Goal: Transaction & Acquisition: Purchase product/service

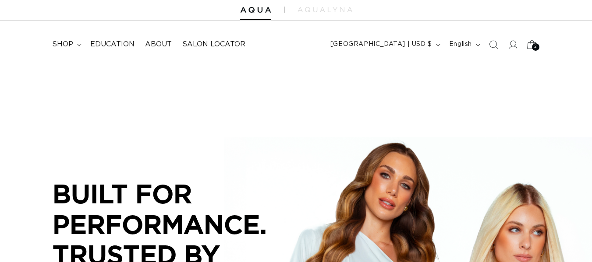
click at [533, 48] on div "2 2" at bounding box center [535, 46] width 7 height 7
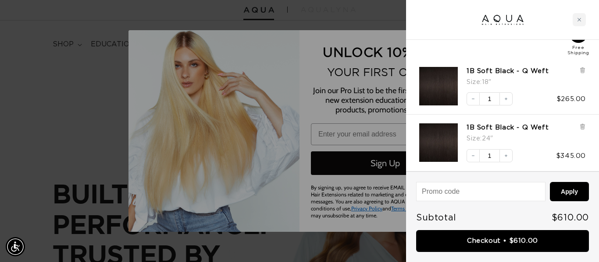
click at [510, 51] on div "Free Shipping" at bounding box center [502, 40] width 167 height 31
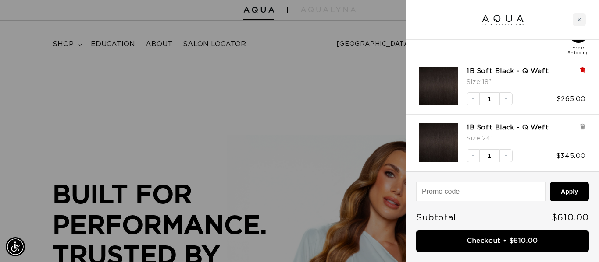
scroll to position [0, 1073]
click at [581, 68] on icon at bounding box center [582, 68] width 4 height 0
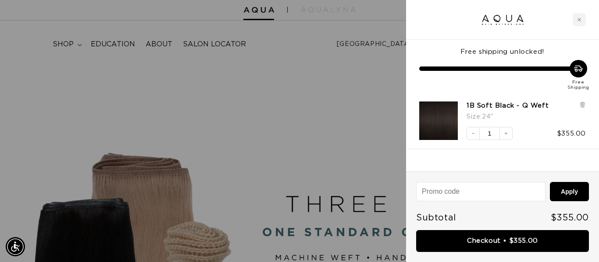
scroll to position [0, 0]
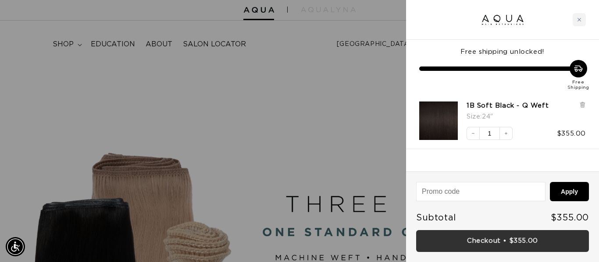
click at [501, 239] on link "Checkout • $355.00" at bounding box center [502, 241] width 173 height 22
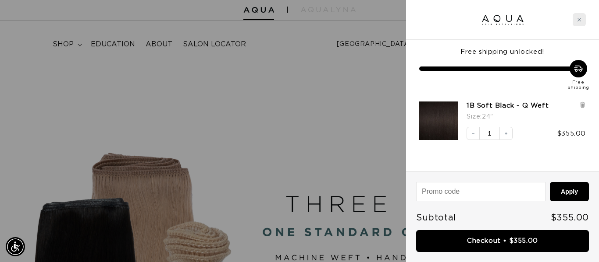
click at [577, 19] on icon "Close cart" at bounding box center [579, 20] width 4 height 4
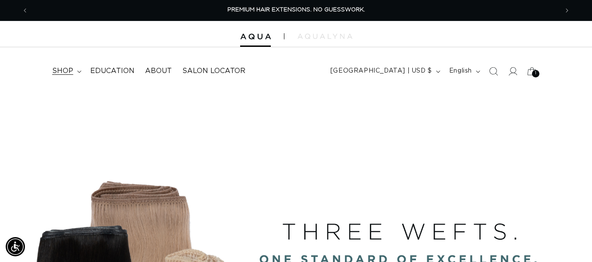
click at [68, 74] on span "shop" at bounding box center [62, 71] width 21 height 9
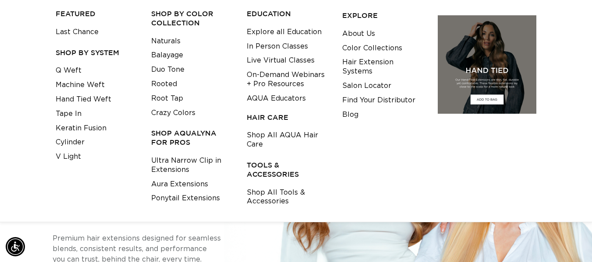
scroll to position [100, 0]
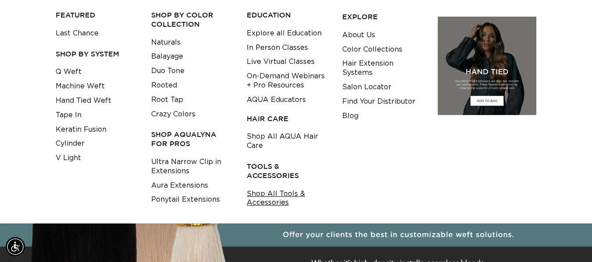
click at [273, 195] on link "Shop All Tools & Accessories" at bounding box center [288, 199] width 82 height 24
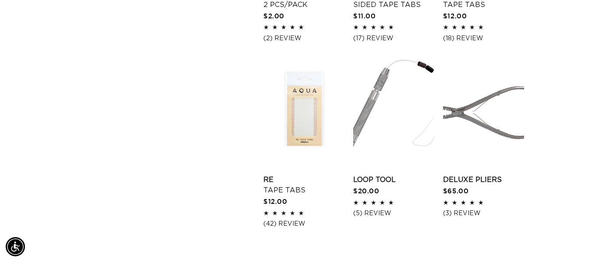
scroll to position [1047, 0]
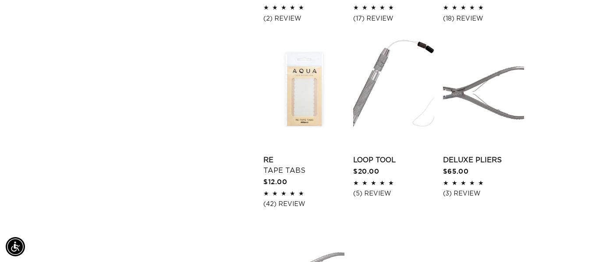
drag, startPoint x: 598, startPoint y: 31, endPoint x: 598, endPoint y: 127, distance: 95.5
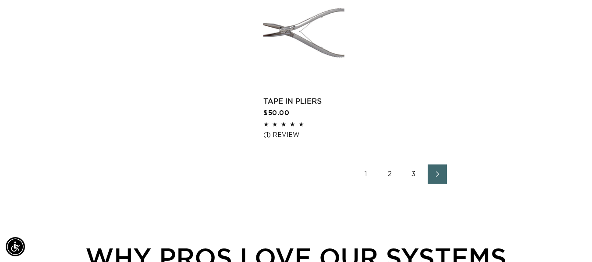
scroll to position [1306, 0]
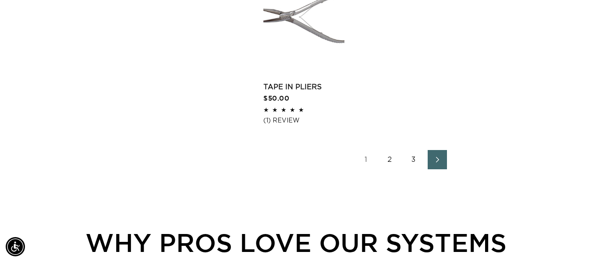
click at [435, 163] on span "Next page" at bounding box center [437, 160] width 6 height 11
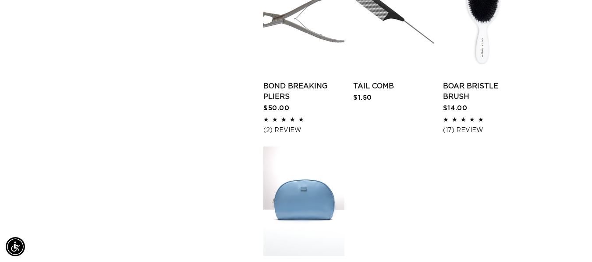
drag, startPoint x: 0, startPoint y: 0, endPoint x: 598, endPoint y: 120, distance: 610.1
click at [465, 93] on link "Boar Bristle Brush" at bounding box center [483, 91] width 81 height 21
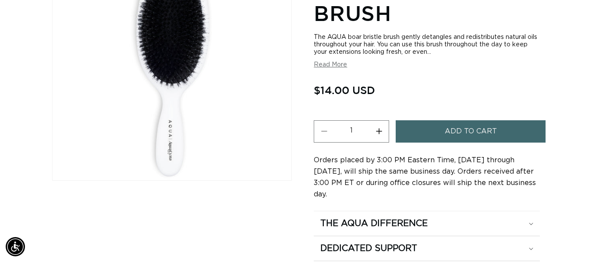
scroll to position [164, 0]
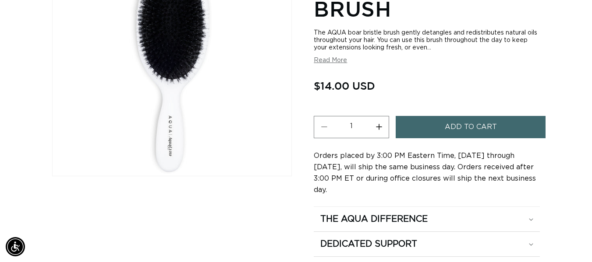
click at [508, 124] on button "Add to cart" at bounding box center [471, 127] width 150 height 22
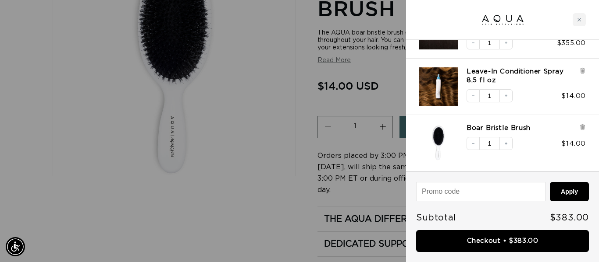
scroll to position [0, 1073]
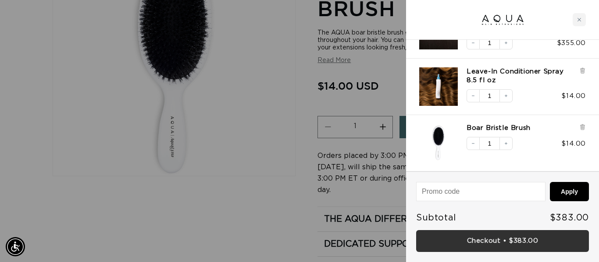
click at [526, 244] on link "Checkout • $383.00" at bounding box center [502, 241] width 173 height 22
